Goal: Task Accomplishment & Management: Complete application form

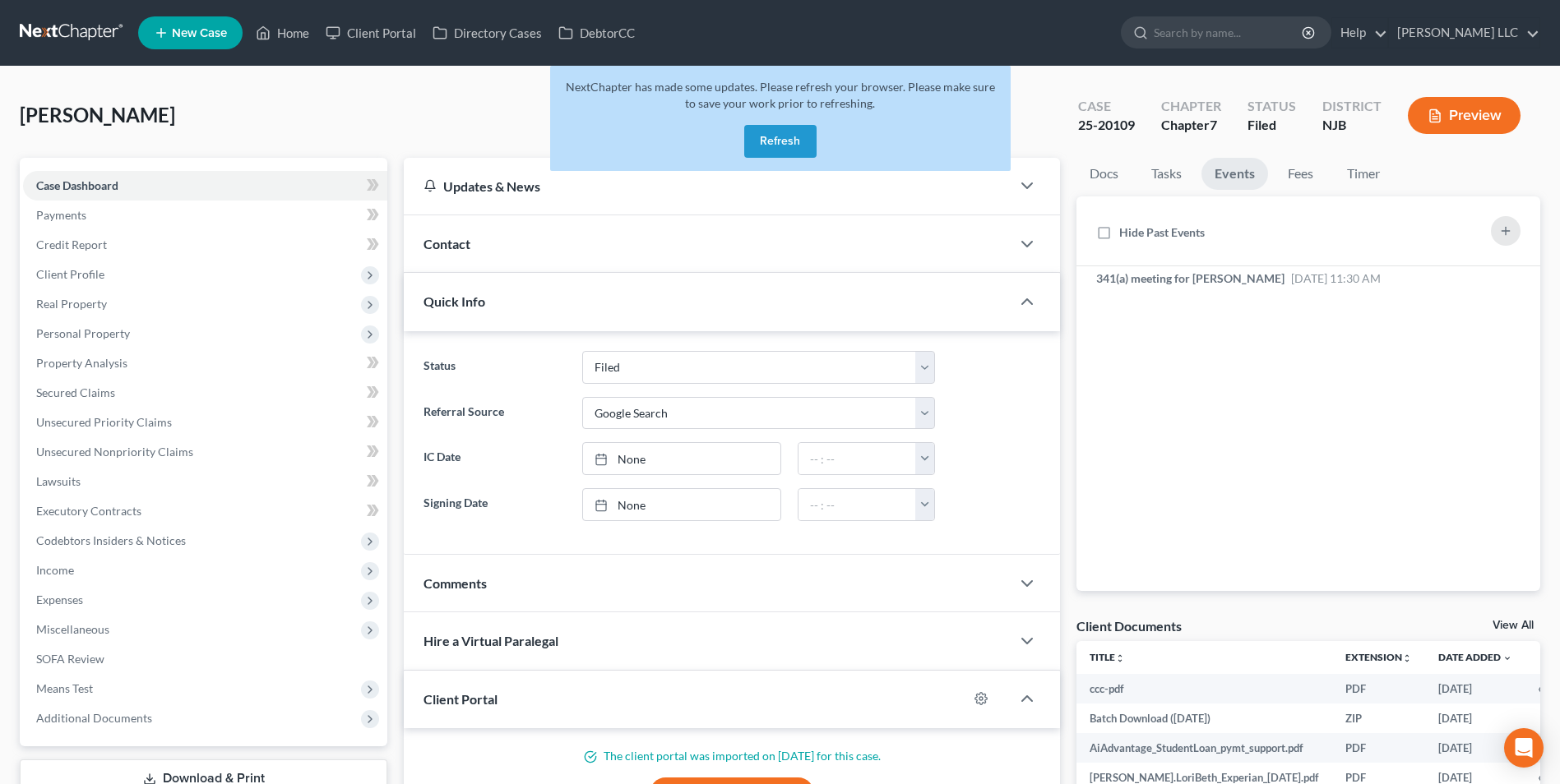
select select "6"
select select "4"
click at [769, 145] on button "Refresh" at bounding box center [780, 141] width 72 height 33
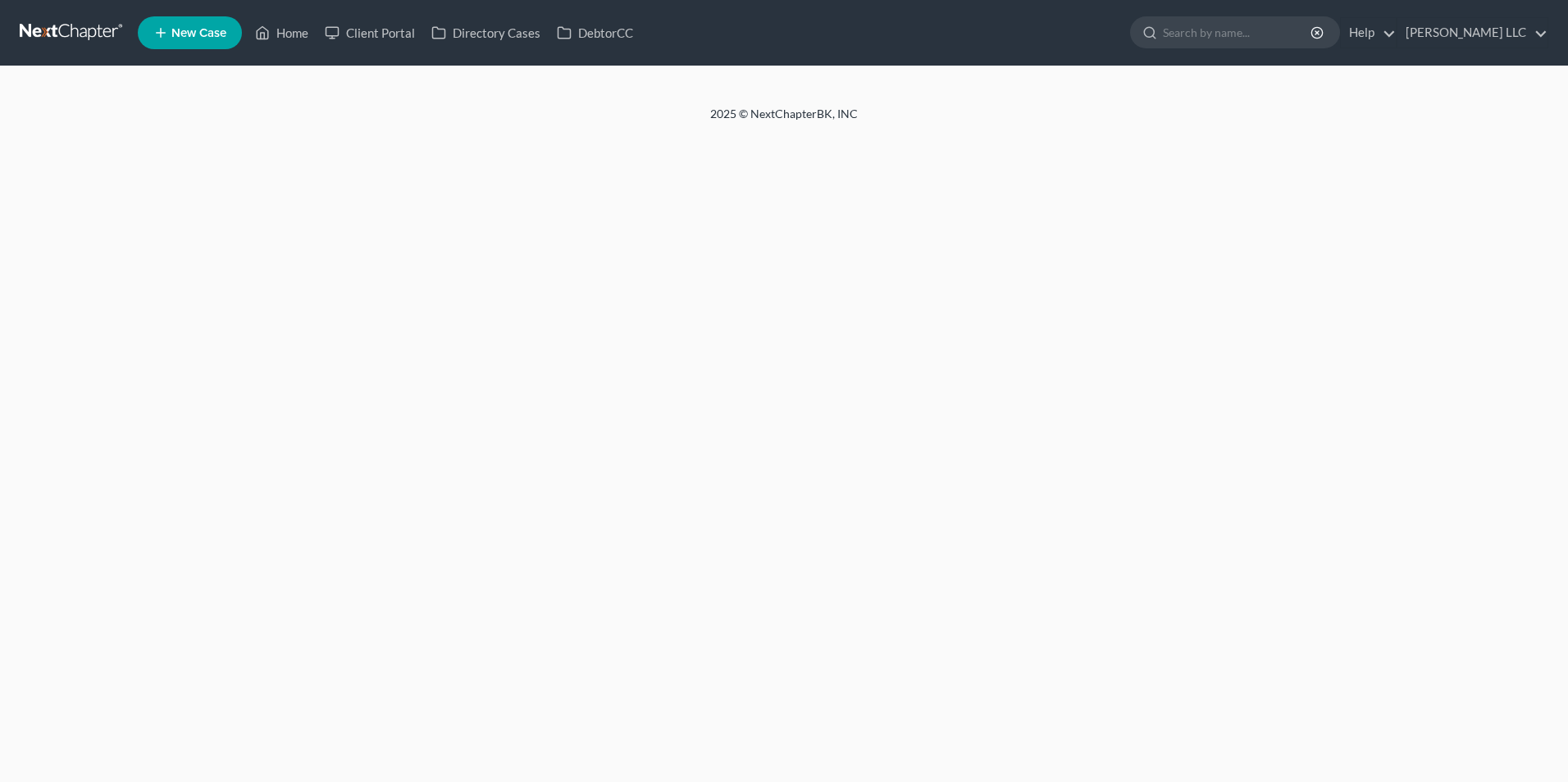
select select "4"
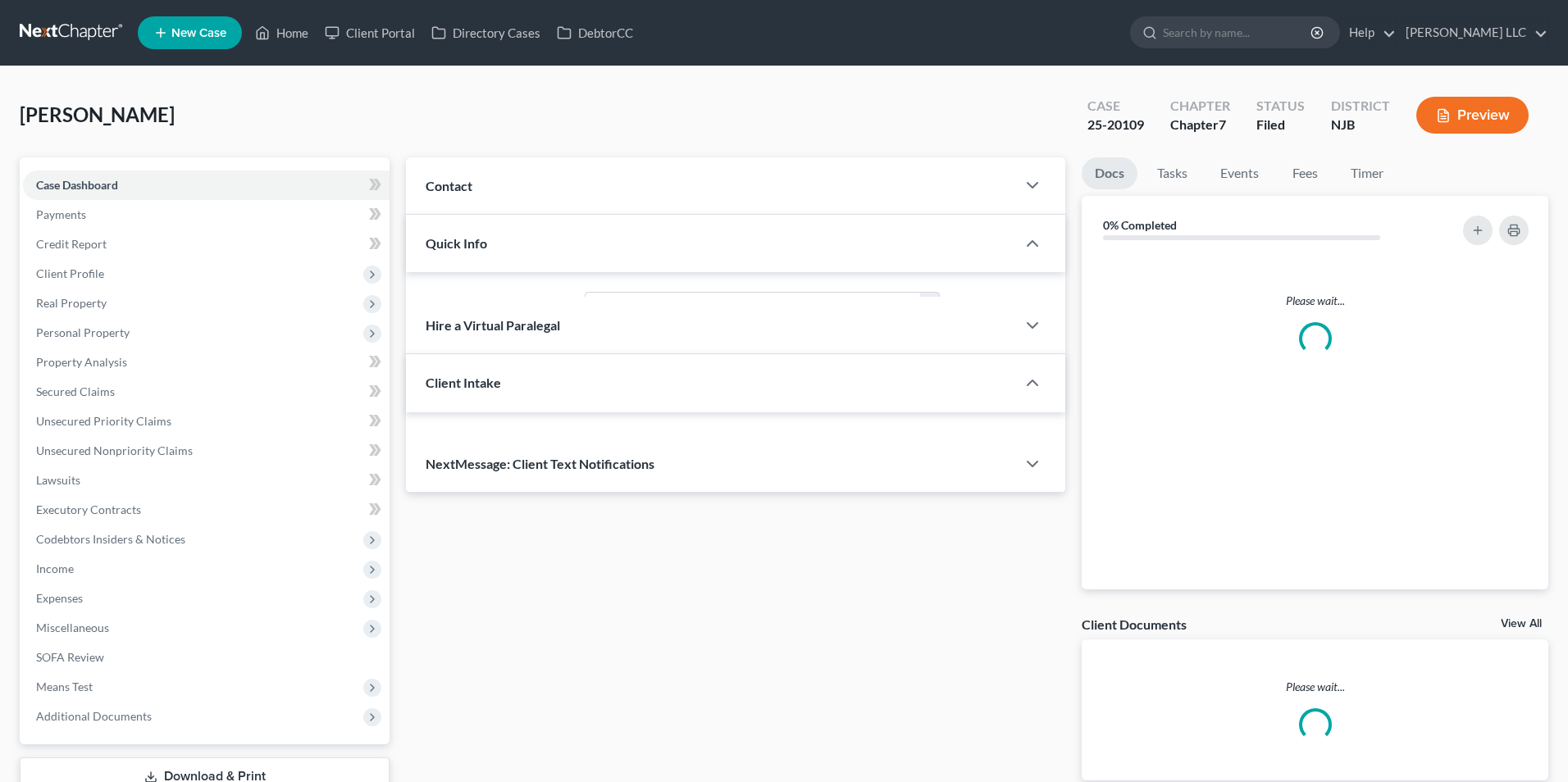
click at [73, 36] on link at bounding box center [72, 33] width 105 height 30
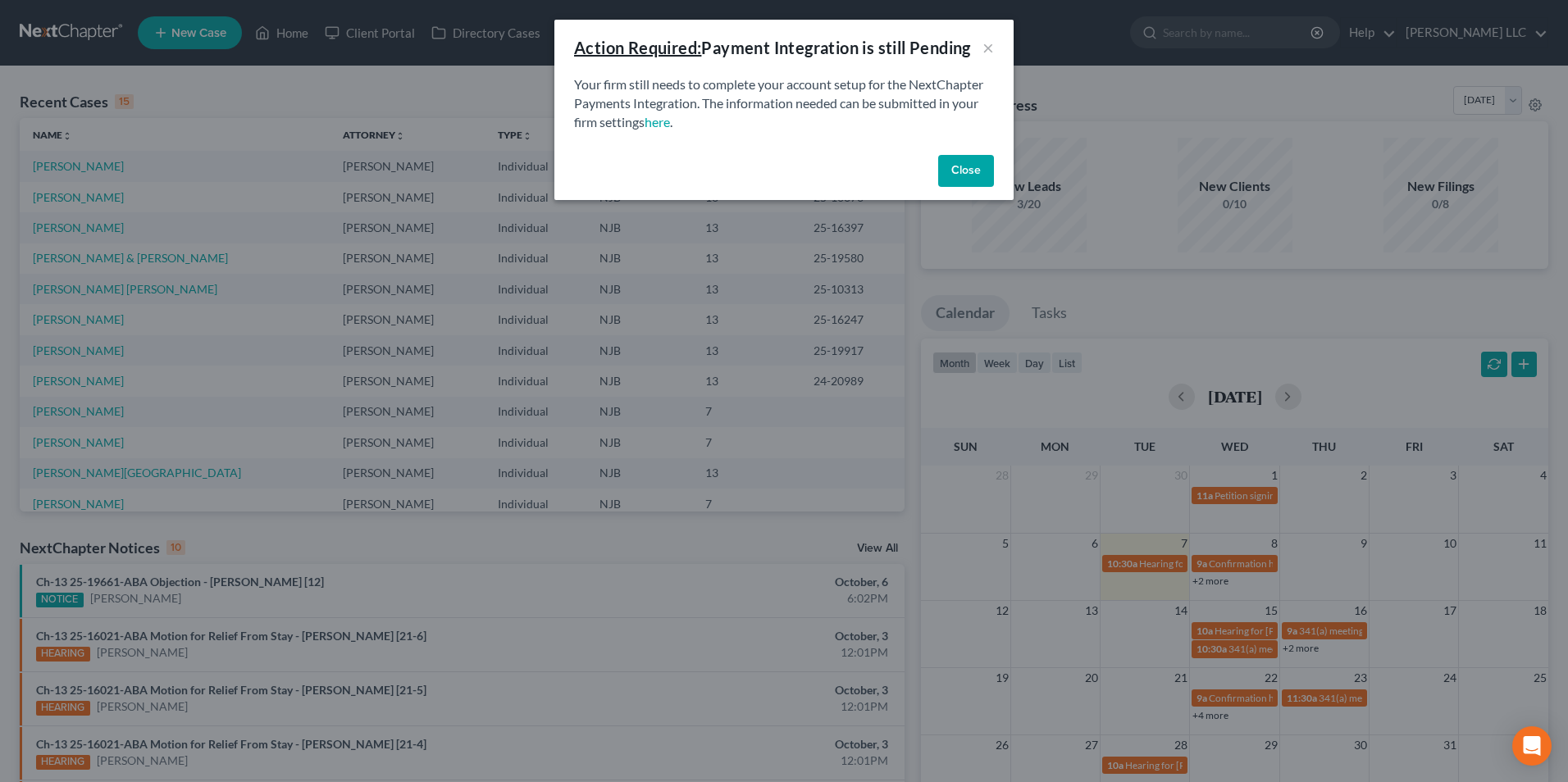
click at [969, 172] on button "Close" at bounding box center [966, 171] width 56 height 32
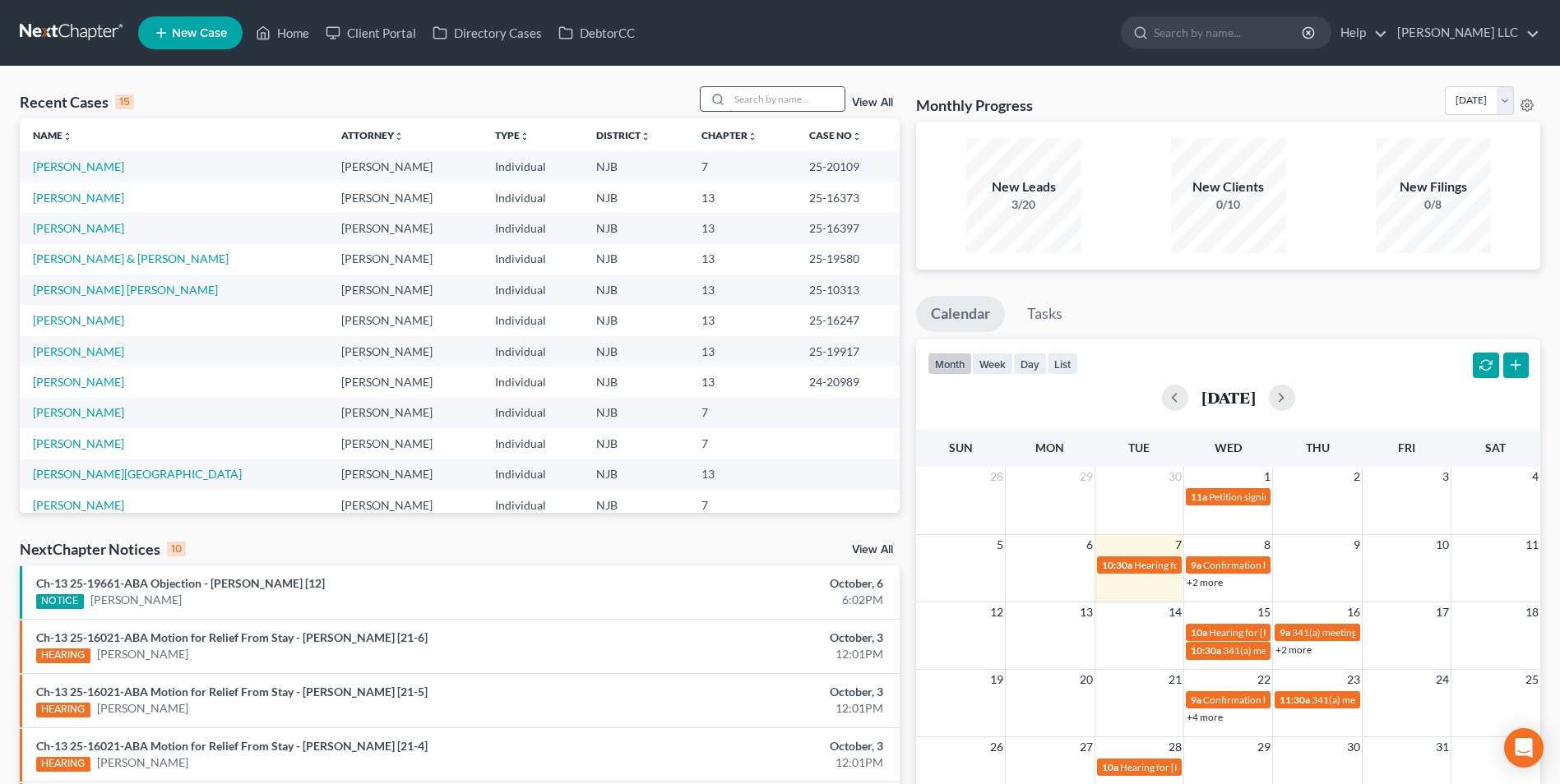
click at [785, 98] on input "search" at bounding box center [787, 98] width 115 height 24
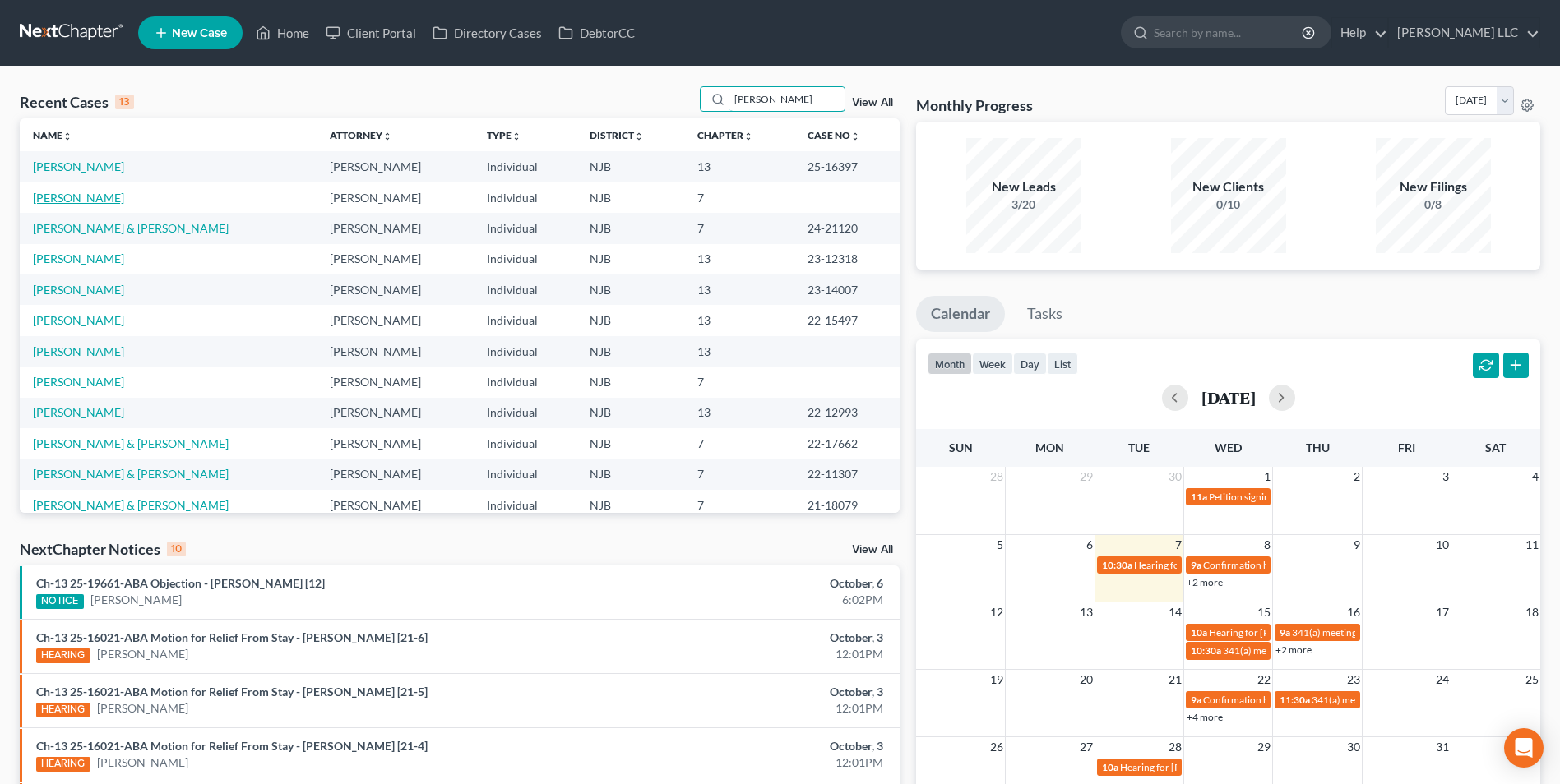
type input "robert"
click at [81, 196] on link "Reid, Robert" at bounding box center [78, 198] width 91 height 14
select select "0"
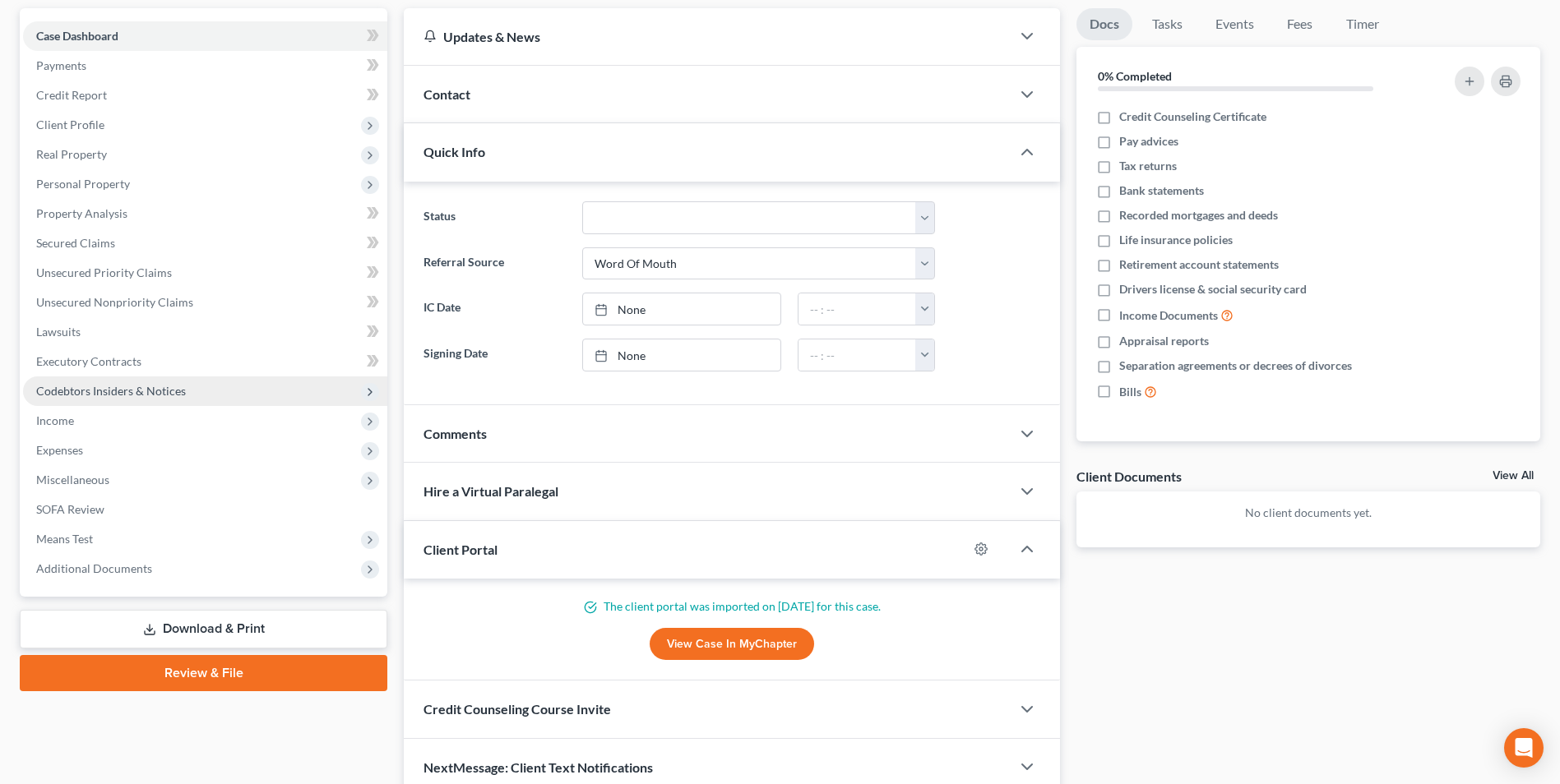
scroll to position [164, 0]
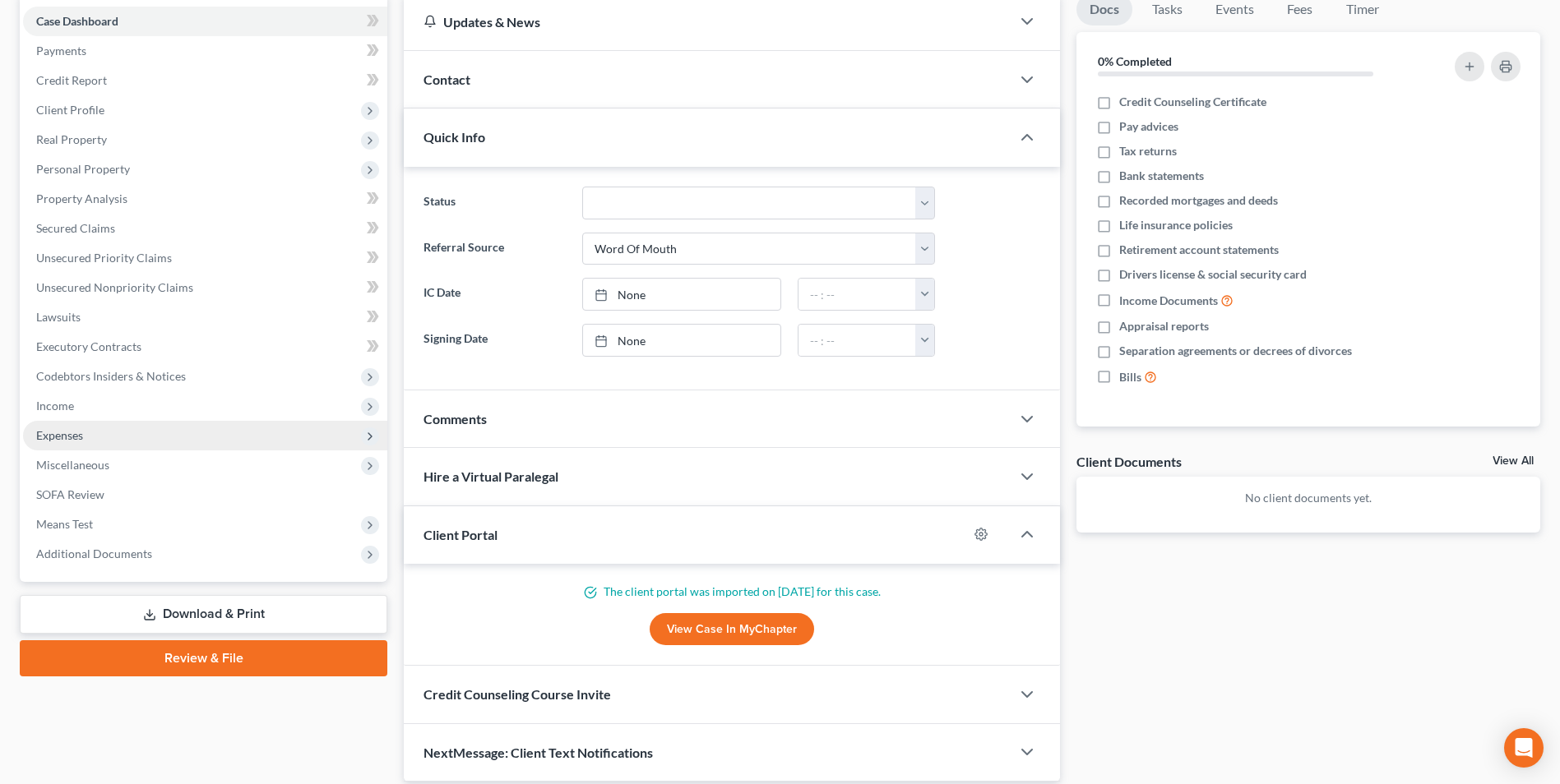
click at [77, 432] on span "Expenses" at bounding box center [59, 435] width 47 height 14
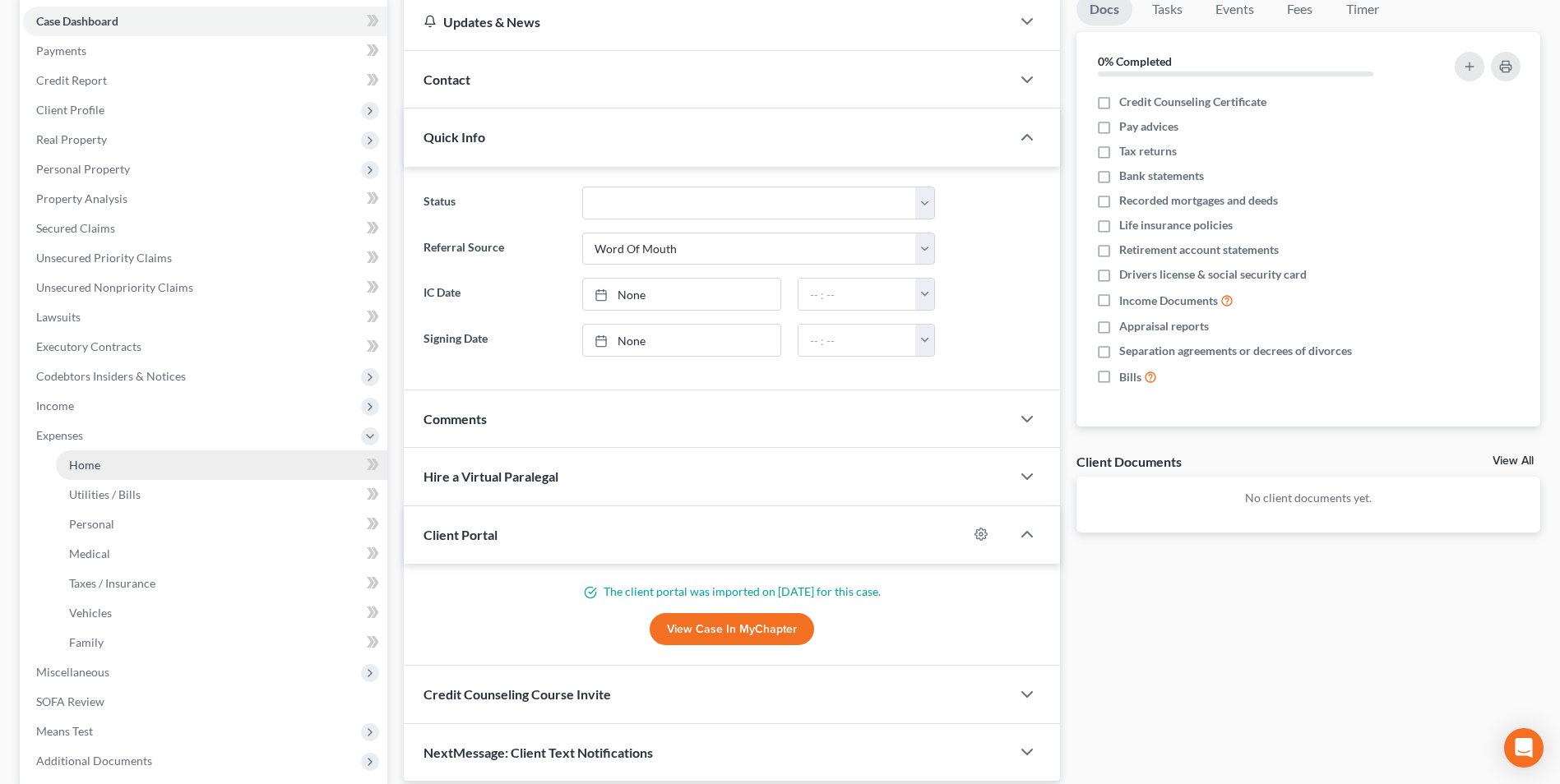
click at [88, 468] on span "Home" at bounding box center [85, 465] width 32 height 14
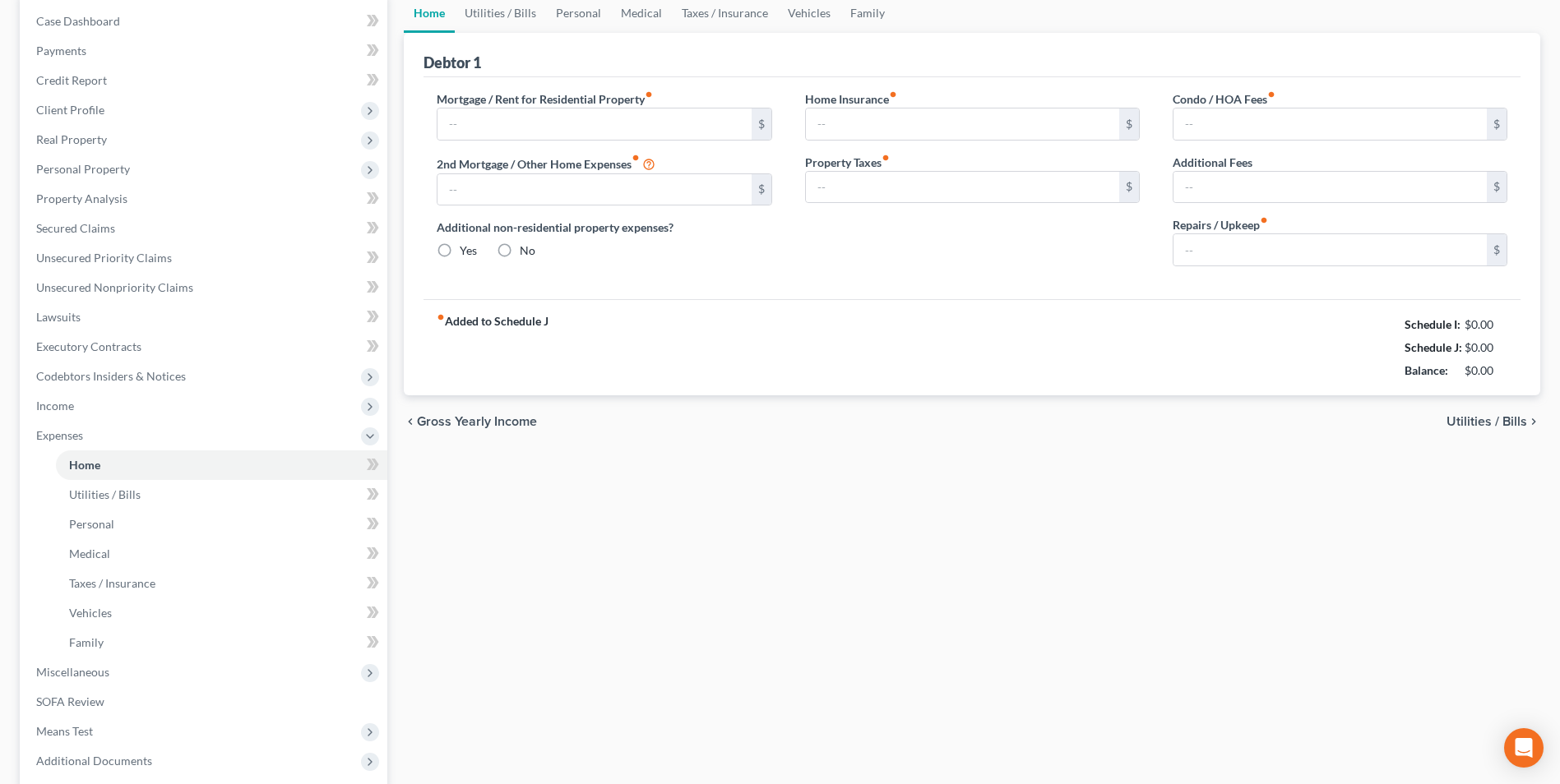
type input "1,675.00"
radio input "true"
type input "100.00"
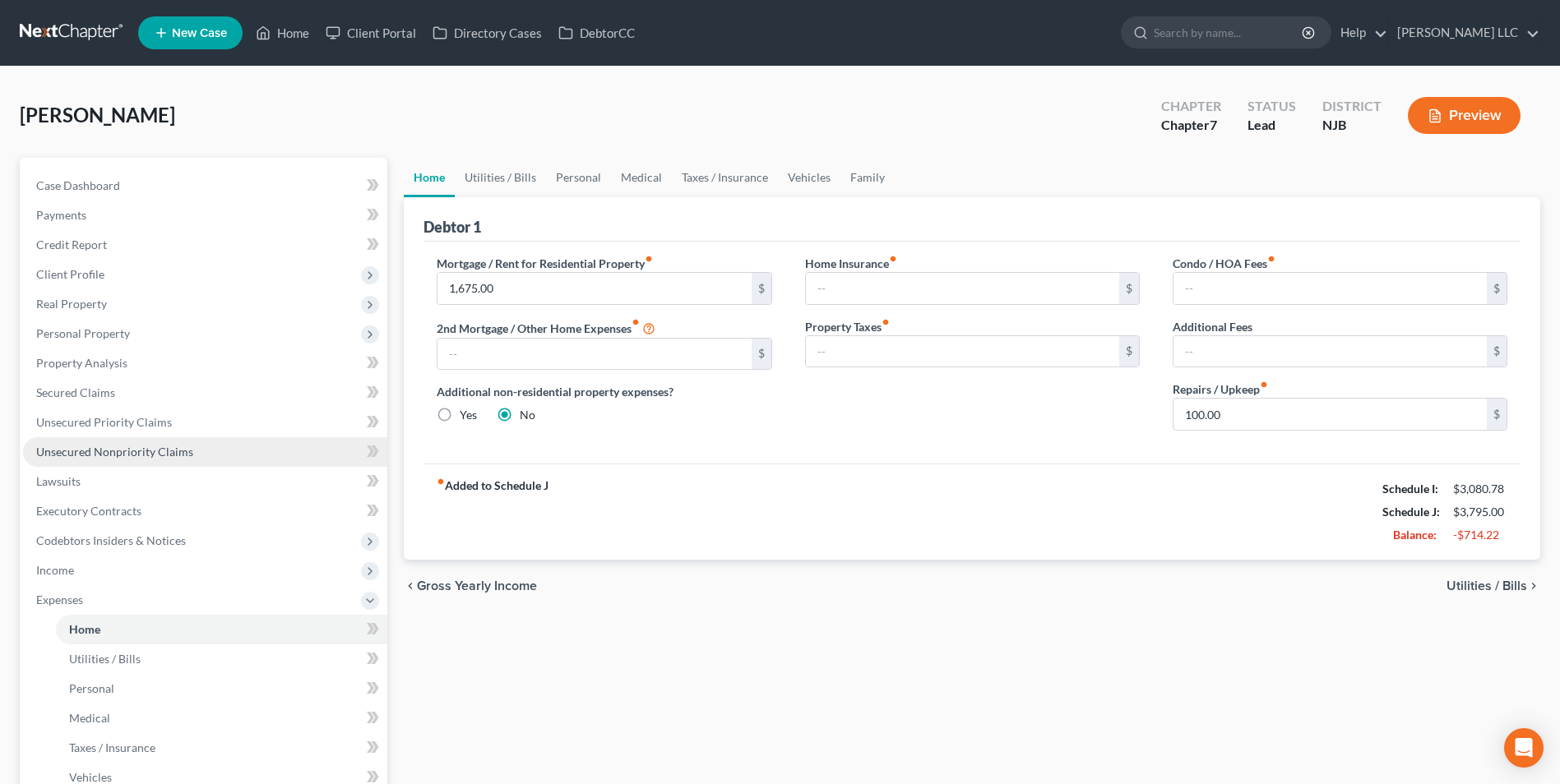
click at [108, 453] on span "Unsecured Nonpriority Claims" at bounding box center [114, 452] width 157 height 14
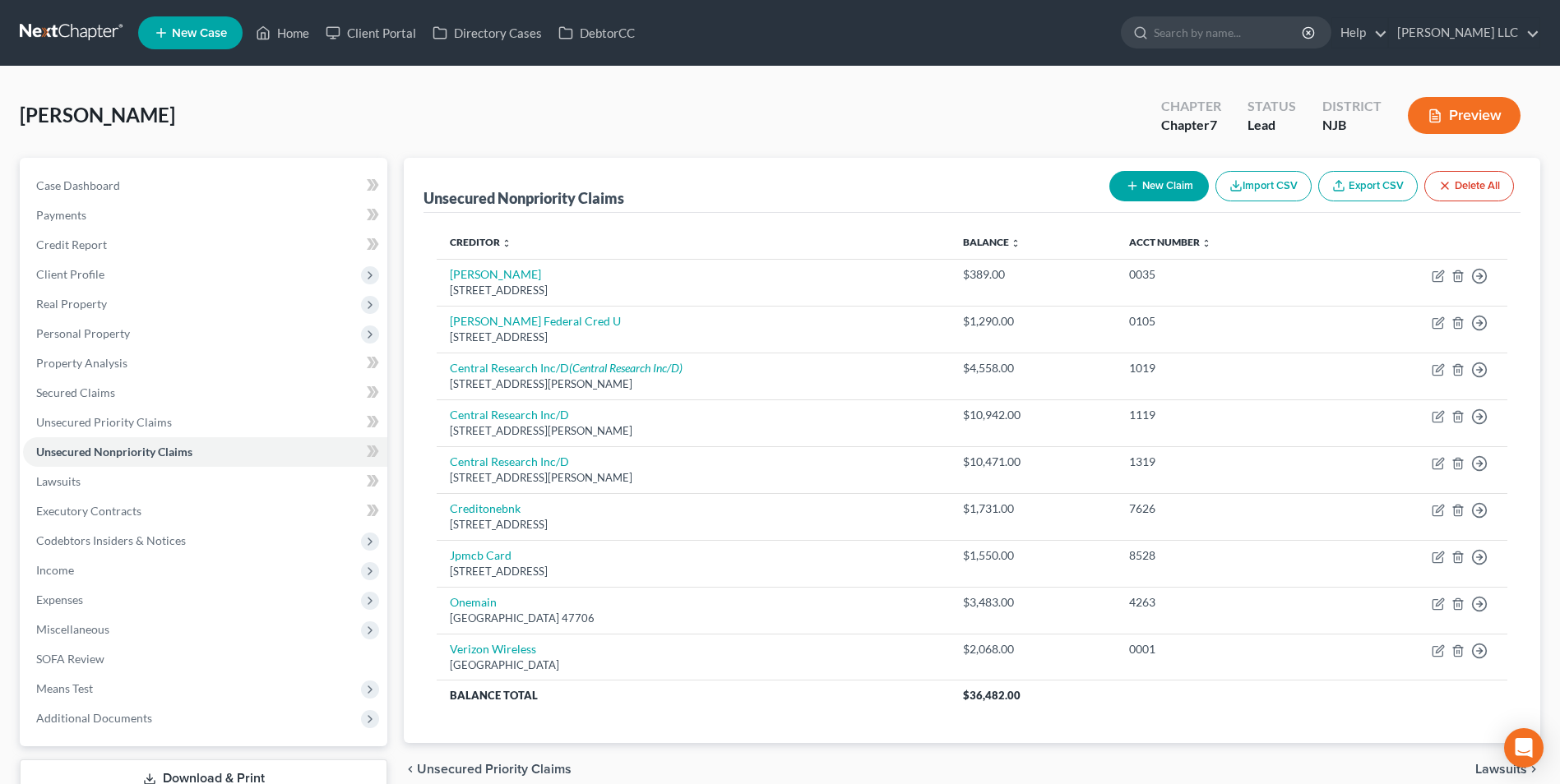
click at [1133, 183] on line "button" at bounding box center [1133, 186] width 0 height 7
select select "0"
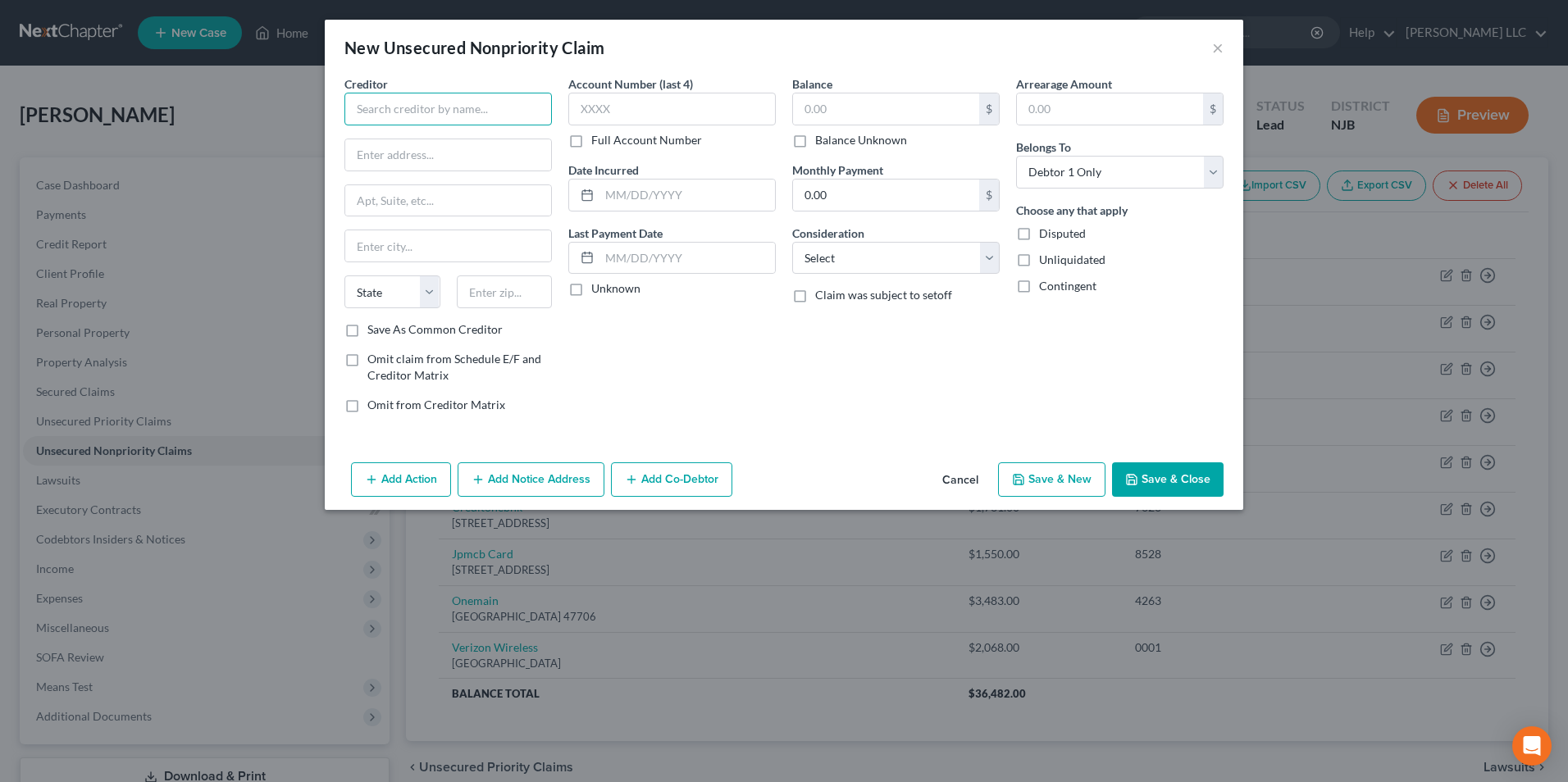
click at [388, 108] on input "text" at bounding box center [448, 109] width 208 height 32
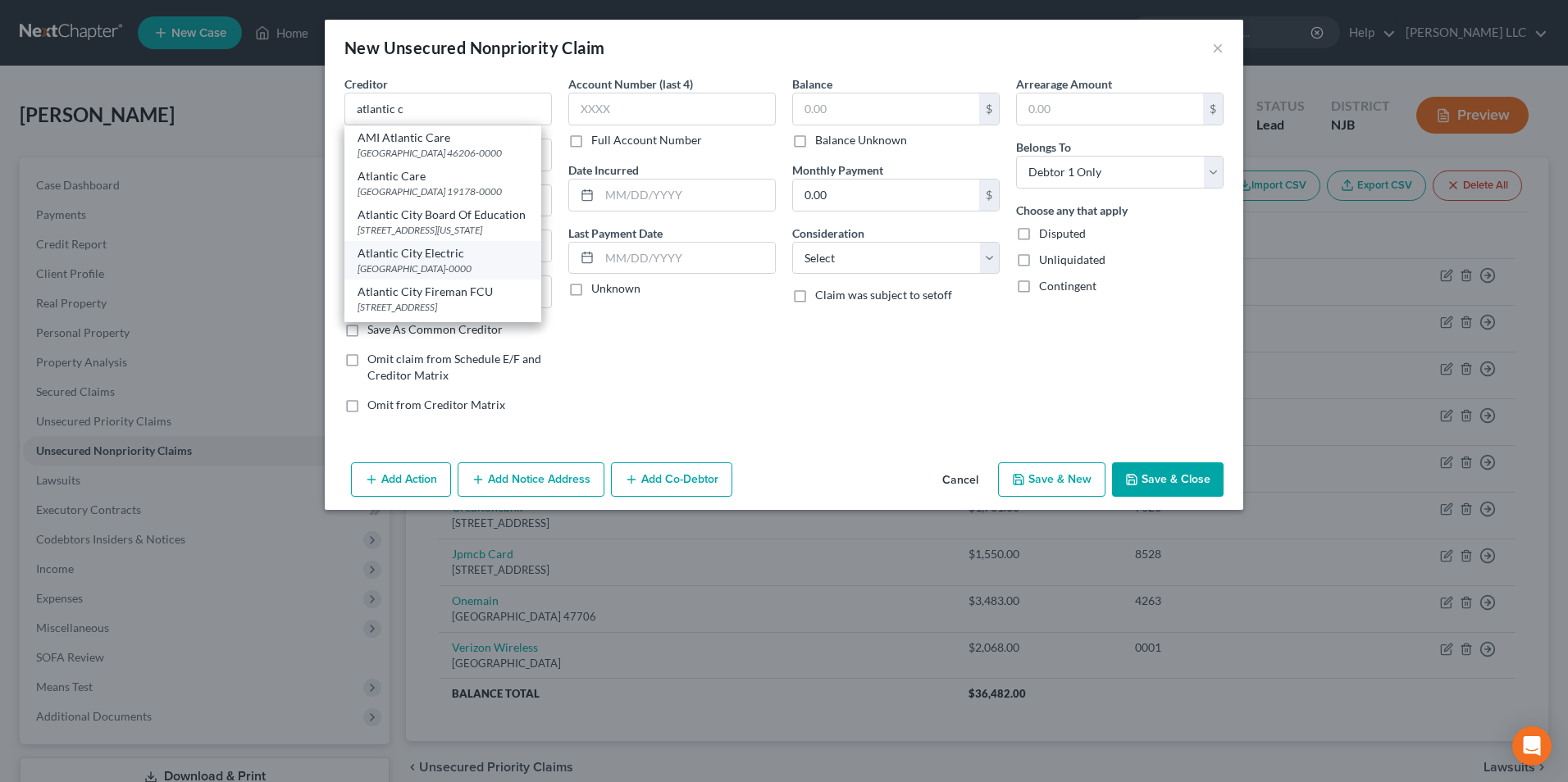
click at [426, 261] on div "Atlantic City Electric" at bounding box center [443, 253] width 171 height 17
type input "Atlantic City Electric"
type input "PO Box 13610"
type input "Philadelphia"
select select "39"
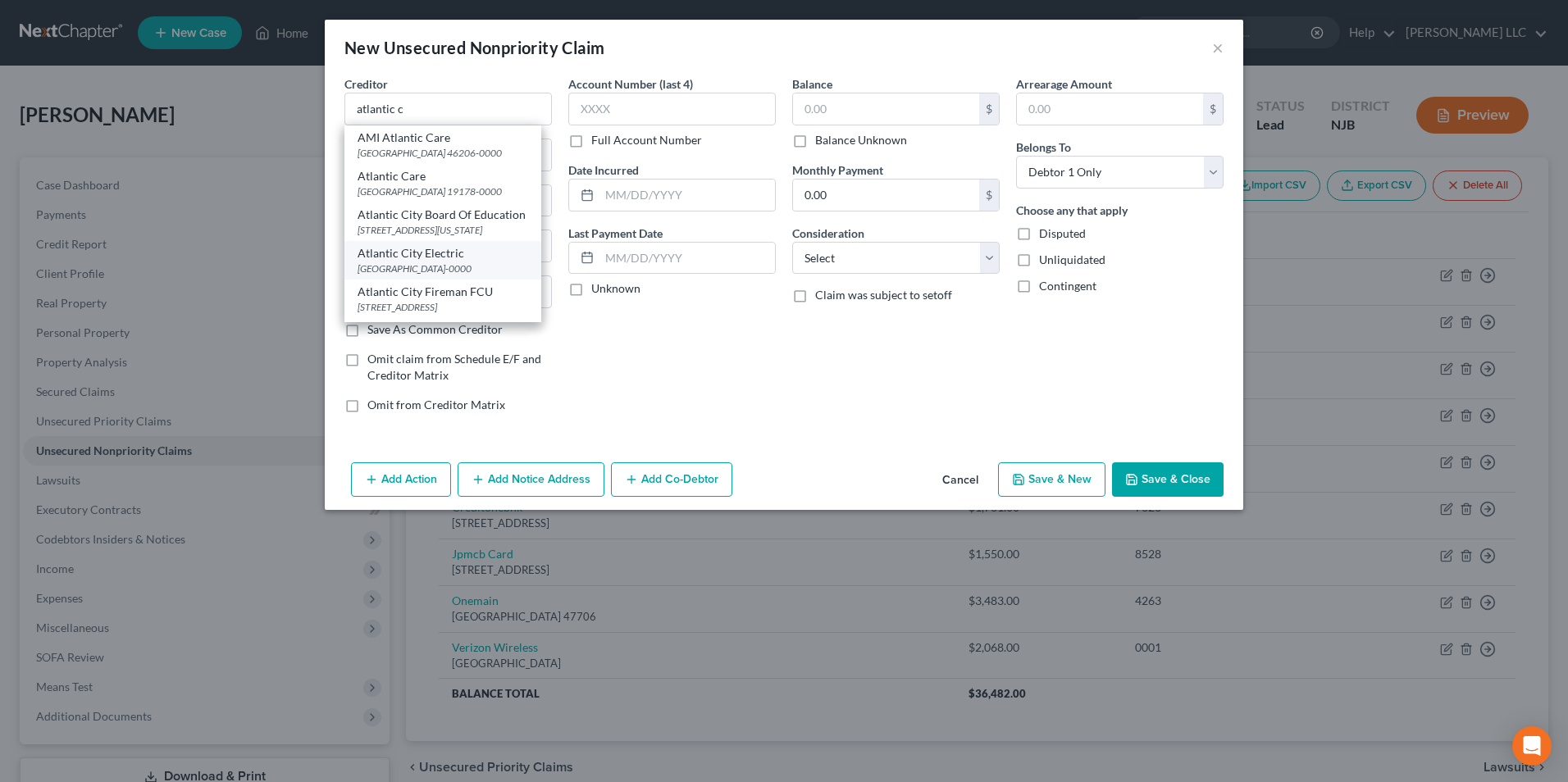
type input "19101-0000"
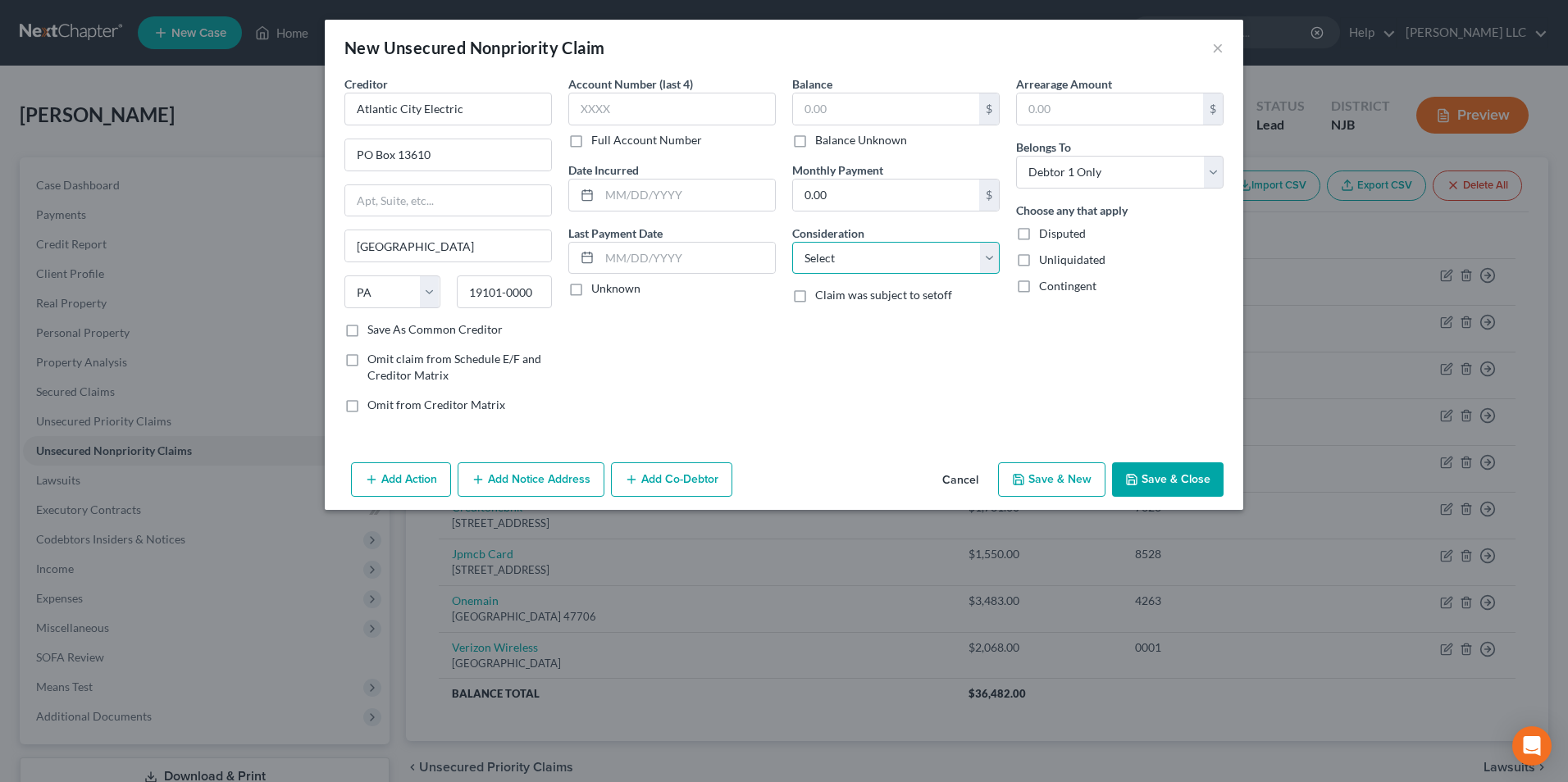
click at [992, 259] on select "Select Cable / Satellite Services Collection Agency Credit Card Debt Debt Couns…" at bounding box center [896, 258] width 208 height 32
select select "20"
click at [793, 242] on select "Select Cable / Satellite Services Collection Agency Credit Card Debt Debt Couns…" at bounding box center [896, 258] width 208 height 32
click at [850, 112] on input "text" at bounding box center [886, 110] width 186 height 32
type input "2,000"
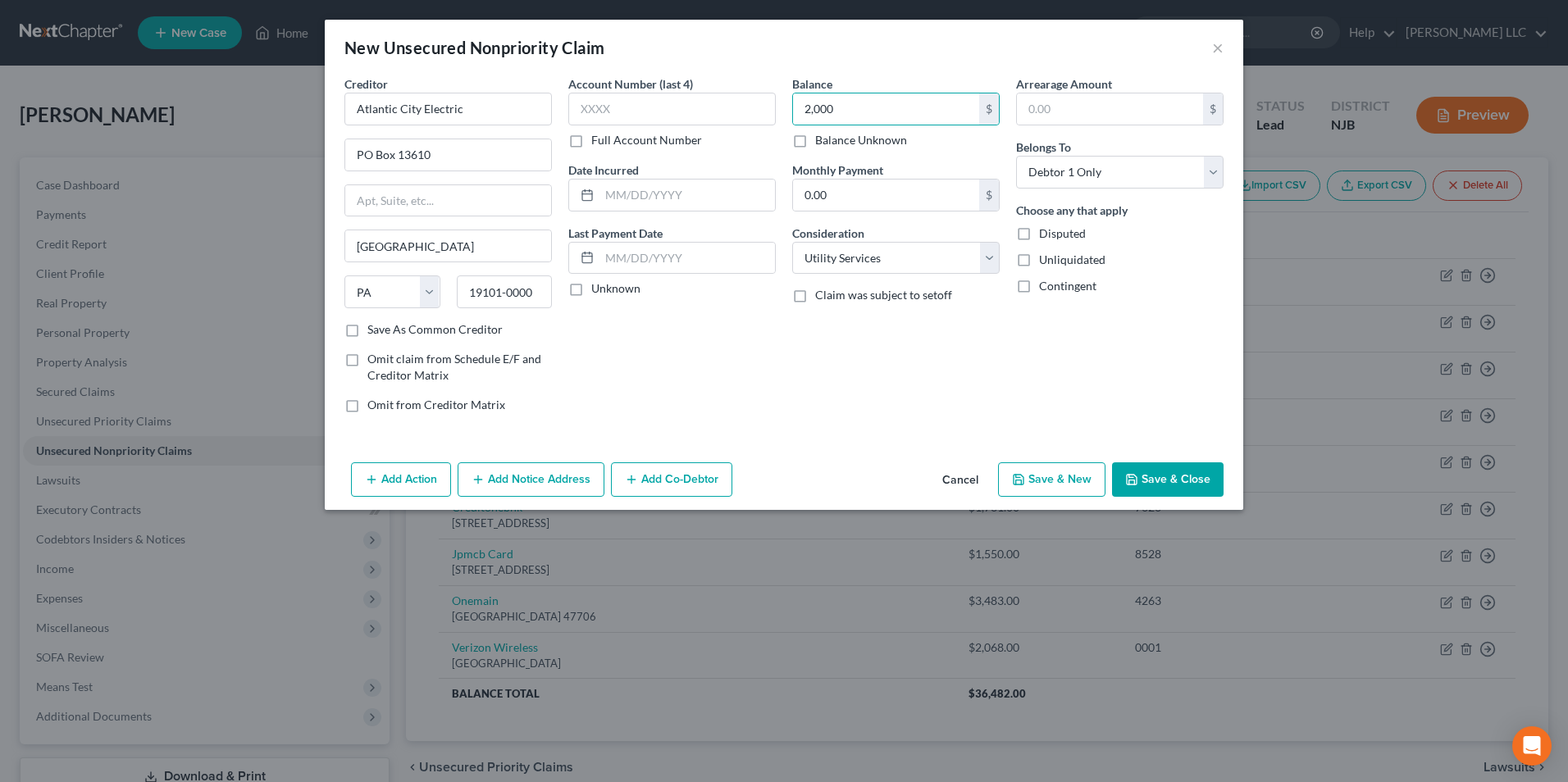
click at [1186, 475] on button "Save & Close" at bounding box center [1167, 480] width 111 height 34
